Goal: Task Accomplishment & Management: Use online tool/utility

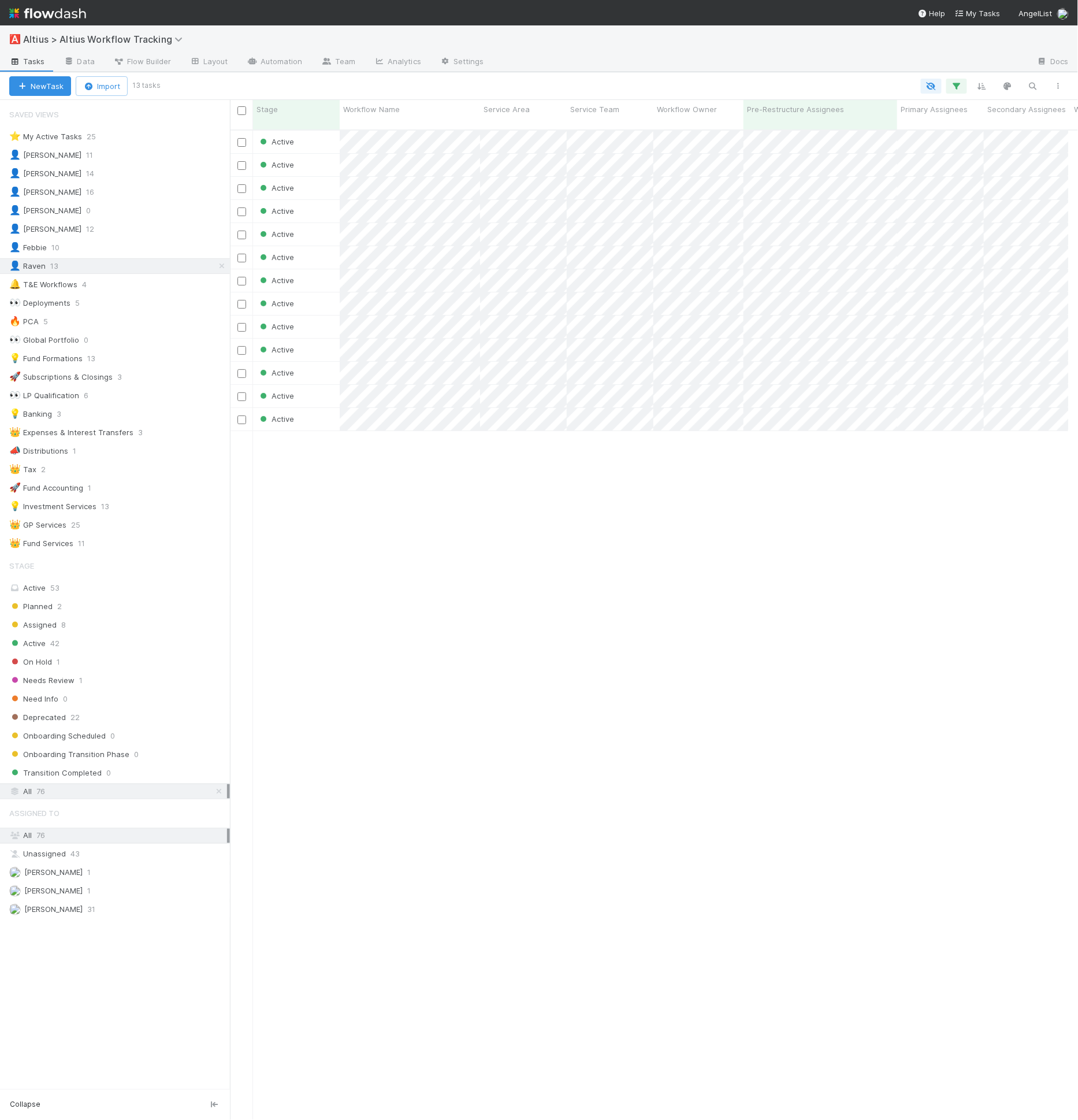
scroll to position [0, 640]
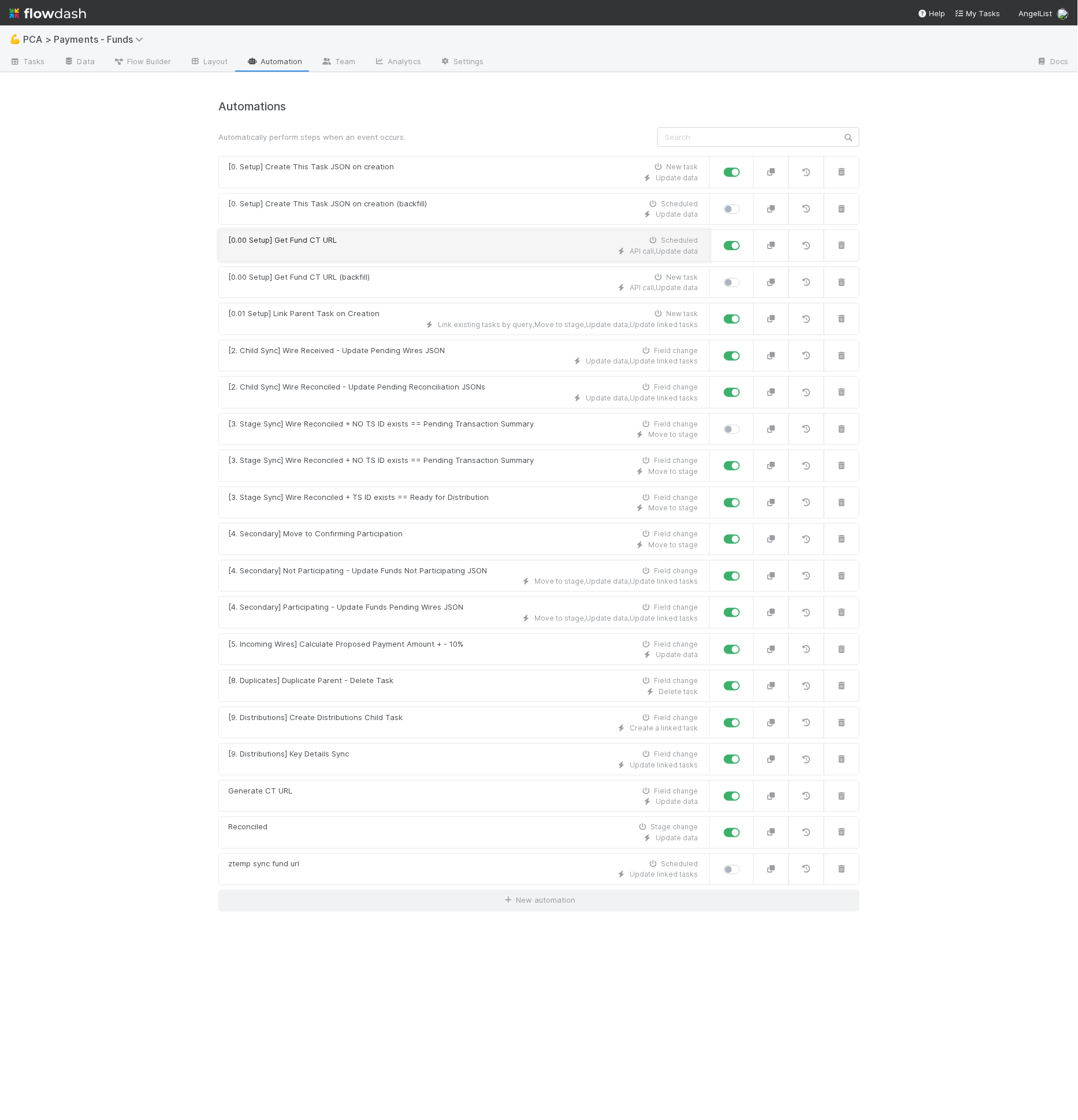
click at [405, 235] on div "[0.00 Setup] Get Fund CT URL Scheduled" at bounding box center [463, 240] width 470 height 12
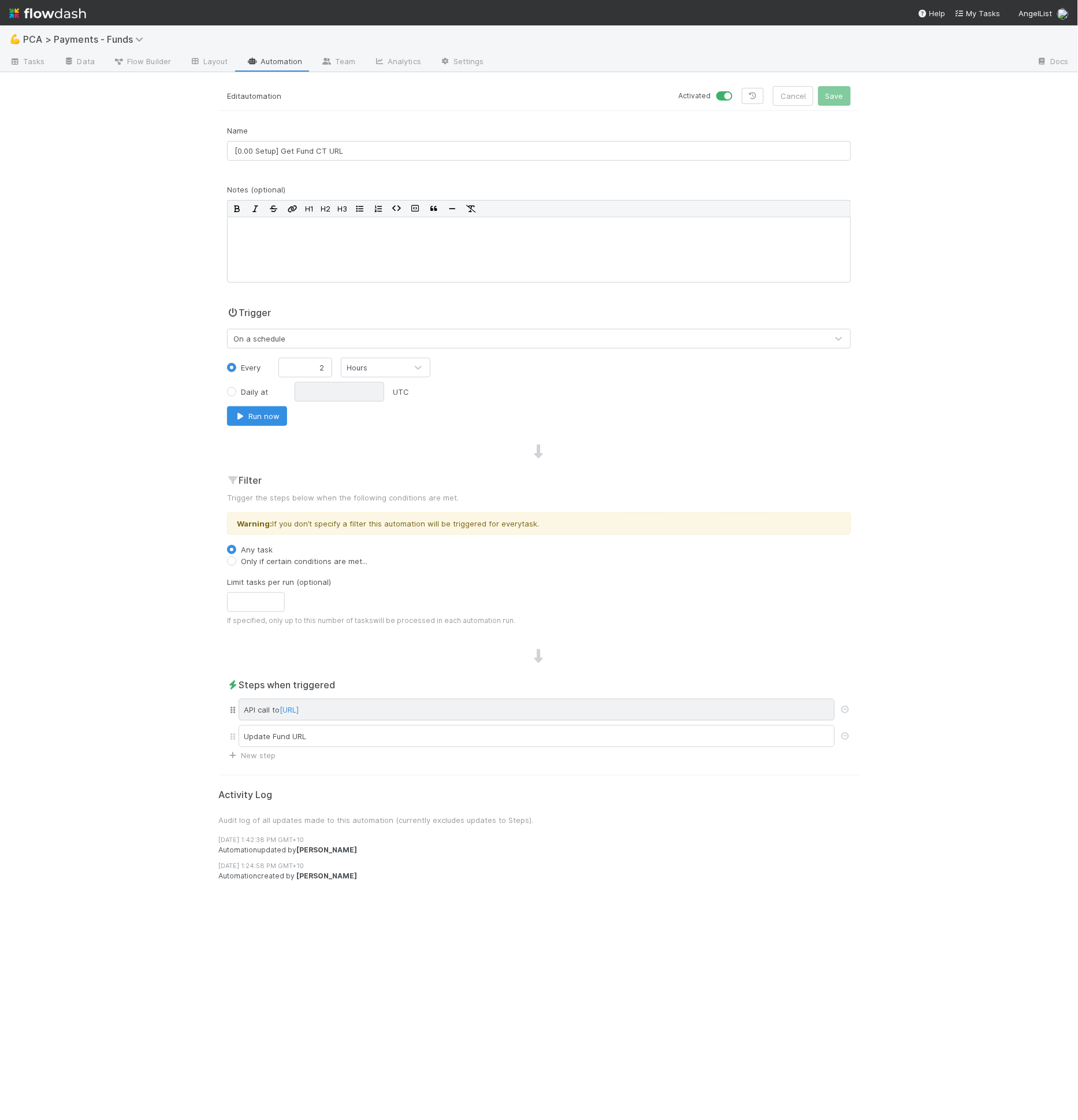
click at [618, 706] on div "API call to http://web-comptroller.angellist.svc.cluster.local/cptr_api/flowdas…" at bounding box center [537, 710] width 596 height 22
